Goal: Information Seeking & Learning: Learn about a topic

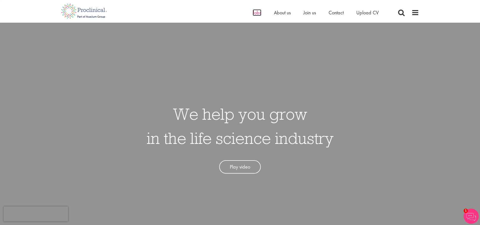
click at [258, 12] on span "Jobs" at bounding box center [257, 12] width 9 height 7
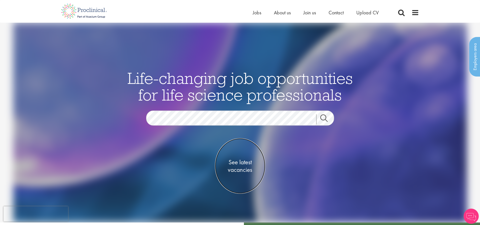
click at [248, 171] on span "See latest vacancies" at bounding box center [240, 165] width 50 height 15
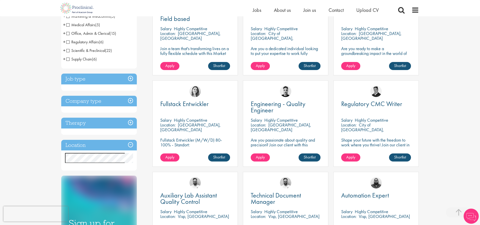
scroll to position [126, 0]
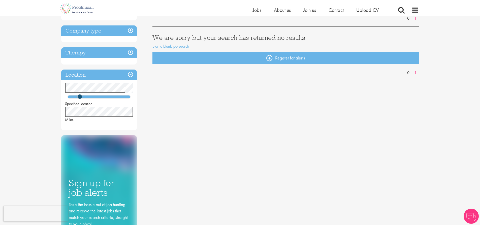
scroll to position [76, 0]
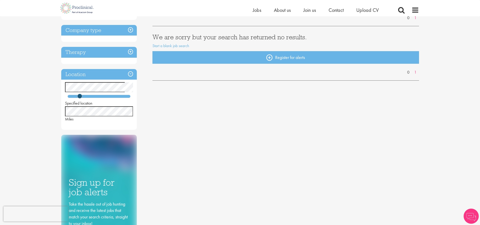
click at [59, 115] on div "You are here: Home > Job search Discipline Job type Company type Therapy Locati…" at bounding box center [239, 104] width 365 height 326
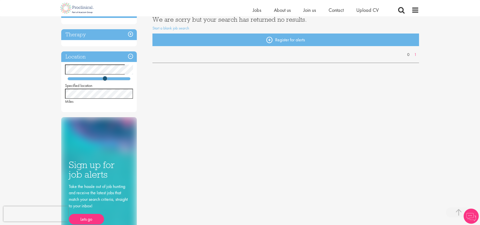
scroll to position [50, 0]
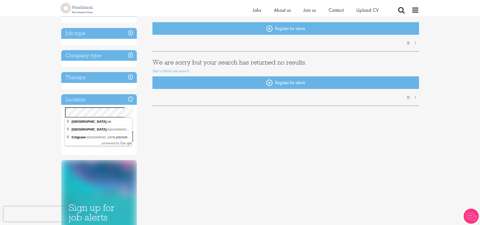
click at [48, 117] on div "You are here: Home > Job search Discipline Job type Company type Therapy Locati…" at bounding box center [240, 189] width 480 height 479
